Goal: Task Accomplishment & Management: Manage account settings

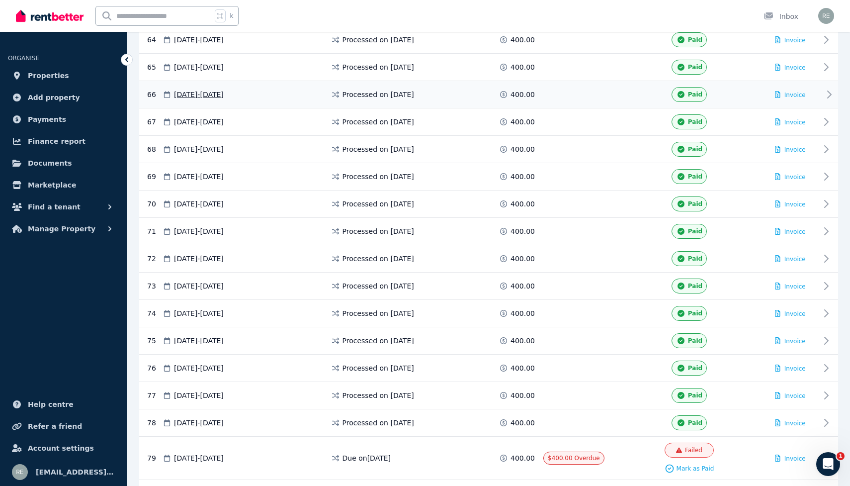
scroll to position [2080, 0]
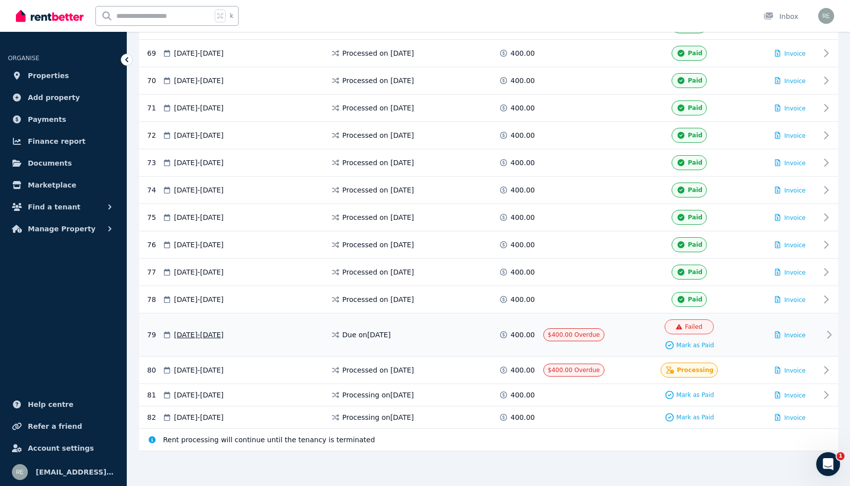
click at [736, 337] on div "Failed Mark as Paid" at bounding box center [689, 334] width 143 height 31
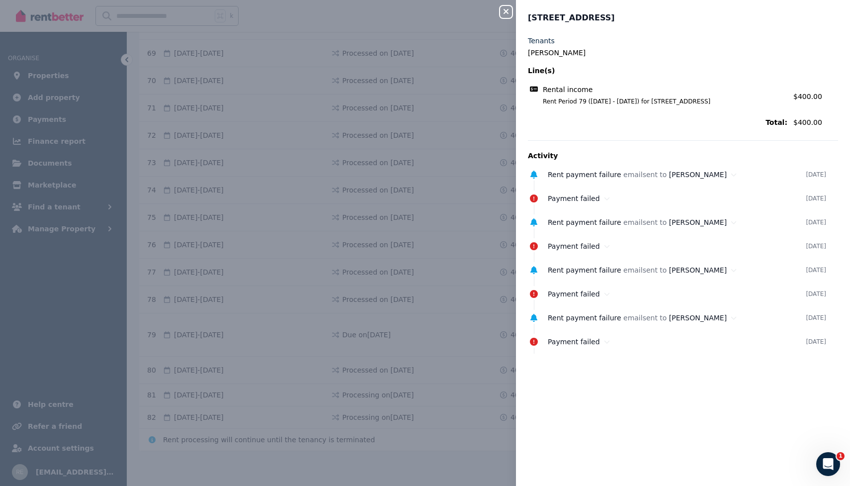
click at [508, 14] on icon "button" at bounding box center [505, 11] width 5 height 5
